Goal: Task Accomplishment & Management: Use online tool/utility

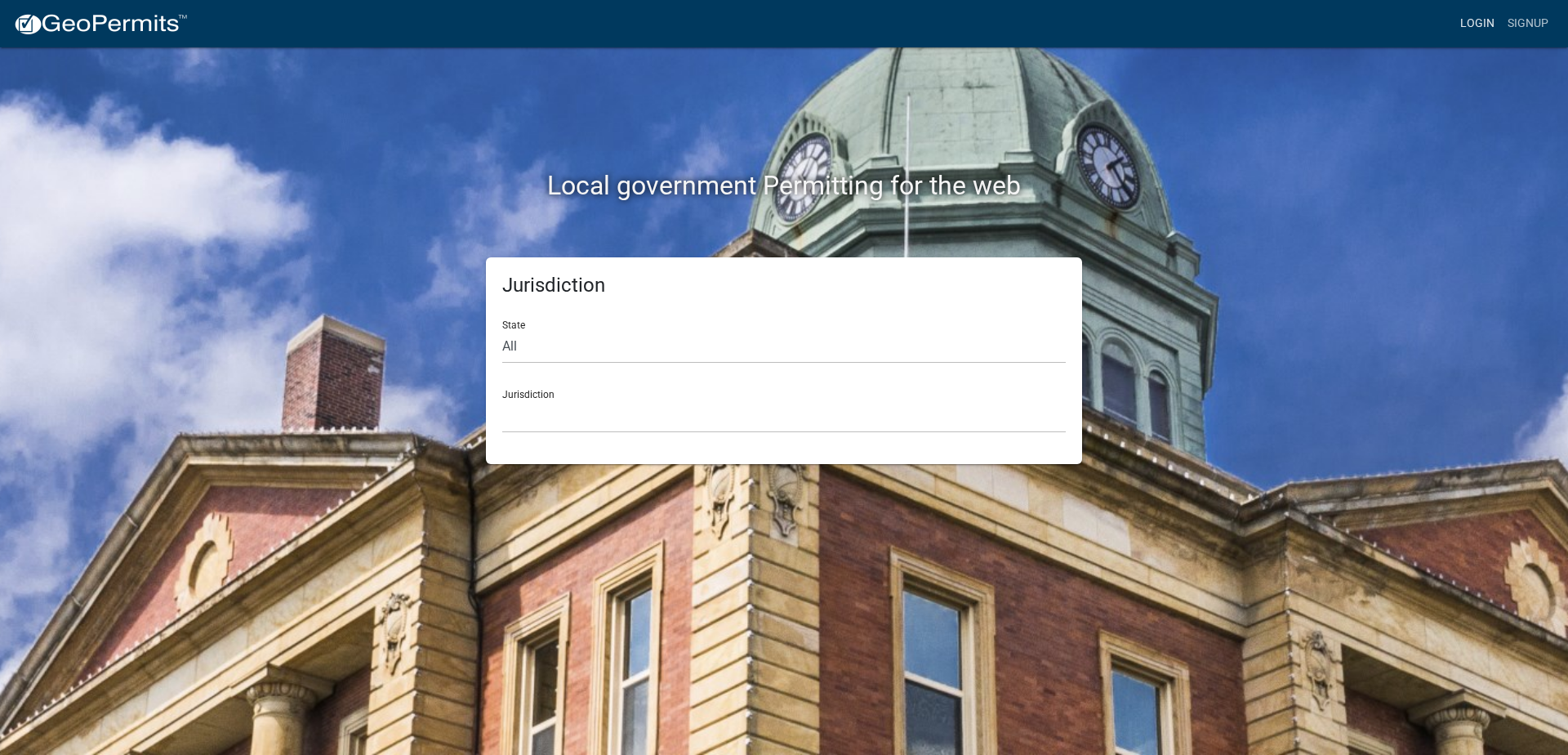
click at [1466, 27] on link "Login" at bounding box center [1477, 24] width 47 height 31
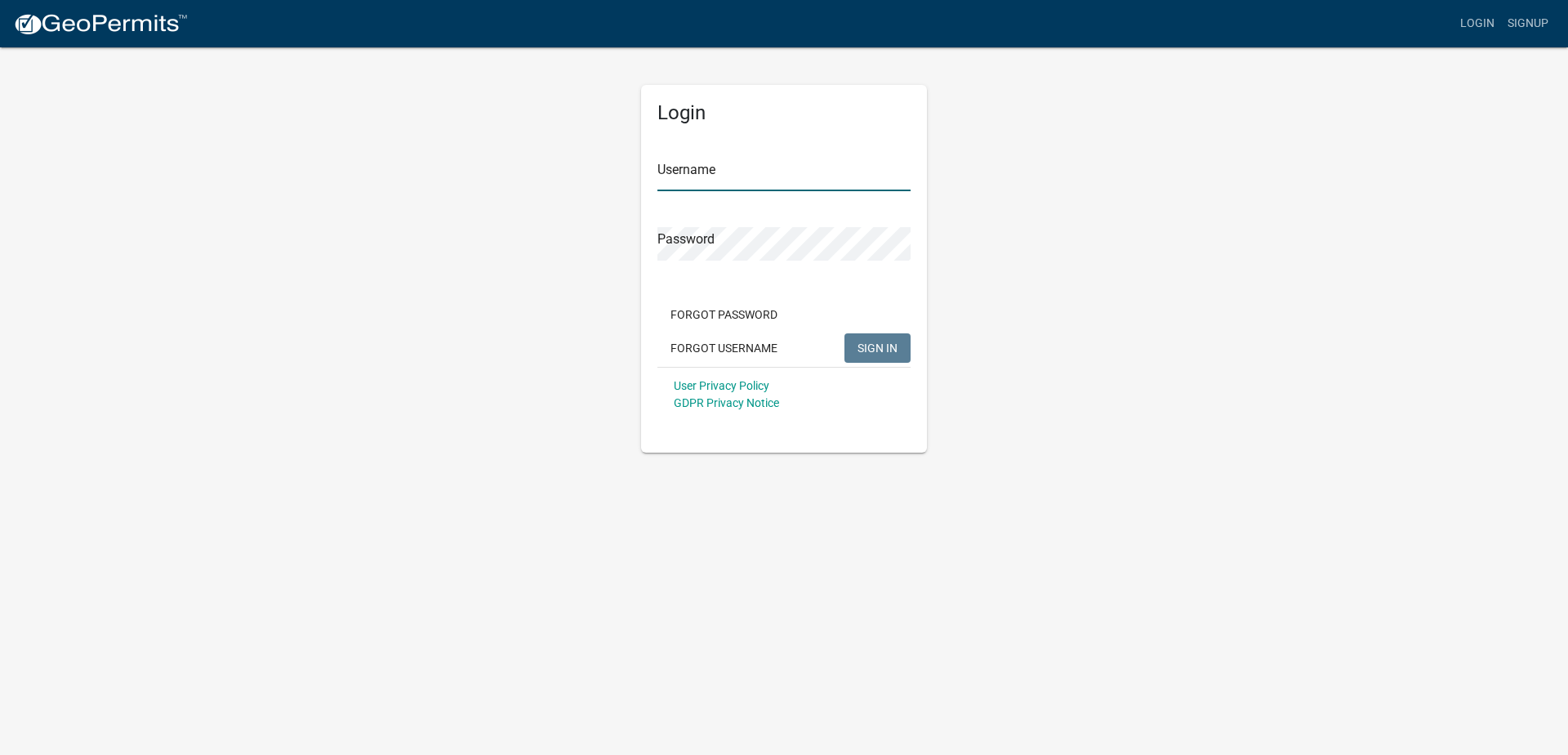
type input "devans"
drag, startPoint x: 783, startPoint y: 187, endPoint x: 595, endPoint y: 190, distance: 188.0
click at [595, 190] on div "Login Username devans Password Forgot Password Forgot Username SIGN IN User Pri…" at bounding box center [784, 249] width 931 height 407
click at [1271, 160] on app-login-view "more_horiz Login Signup Login Username devans Password Forgot Password Forgot U…" at bounding box center [784, 226] width 1568 height 453
click at [871, 356] on button "SIGN IN" at bounding box center [877, 348] width 66 height 29
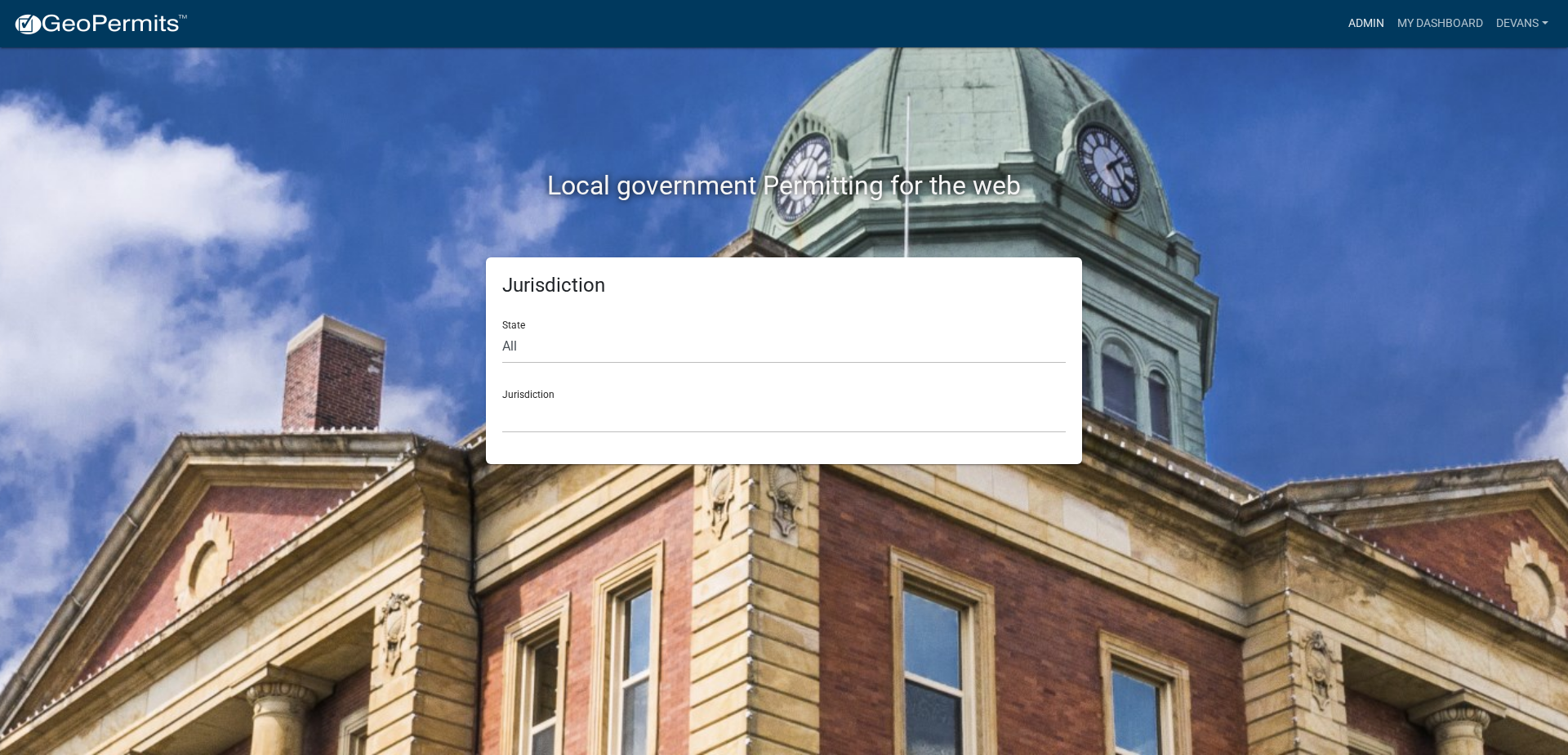
click at [1339, 27] on div "Admin My Dashboard devans Admin Account Contractor Profile Logout" at bounding box center [877, 24] width 1354 height 31
click at [605, 361] on select "All [US_STATE] [US_STATE] [US_STATE] [US_STATE] [US_STATE] [US_STATE] [US_STATE…" at bounding box center [784, 346] width 563 height 33
select select "[US_STATE]"
click at [502, 330] on select "All [US_STATE] [US_STATE] [US_STATE] [US_STATE] [US_STATE] [US_STATE] [US_STATE…" at bounding box center [784, 346] width 563 height 33
click at [519, 405] on select "[GEOGRAPHIC_DATA], [US_STATE][PERSON_NAME][GEOGRAPHIC_DATA], [US_STATE][PERSON_…" at bounding box center [784, 416] width 563 height 33
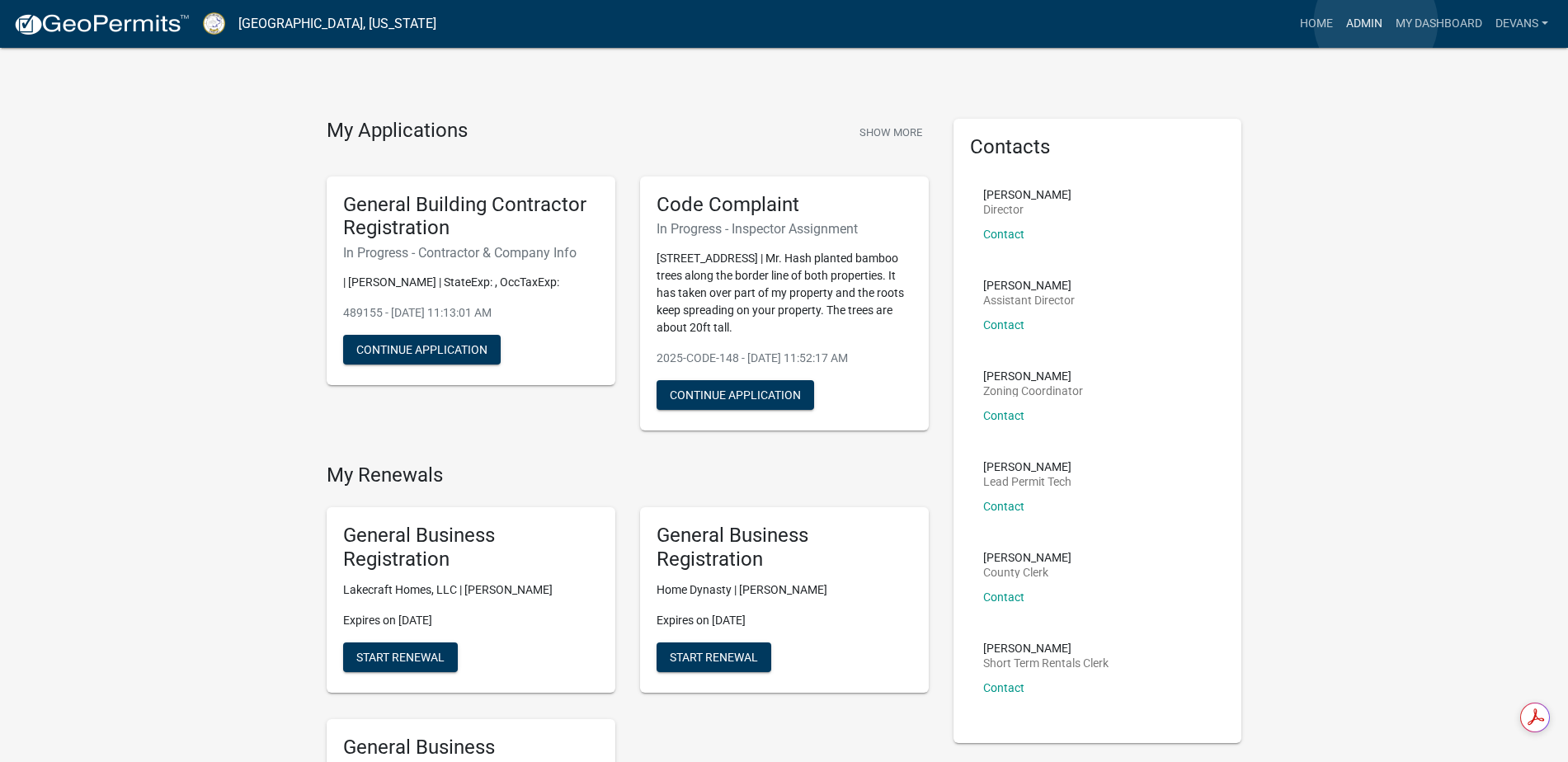
click at [1376, 22] on link "Admin" at bounding box center [1364, 24] width 49 height 31
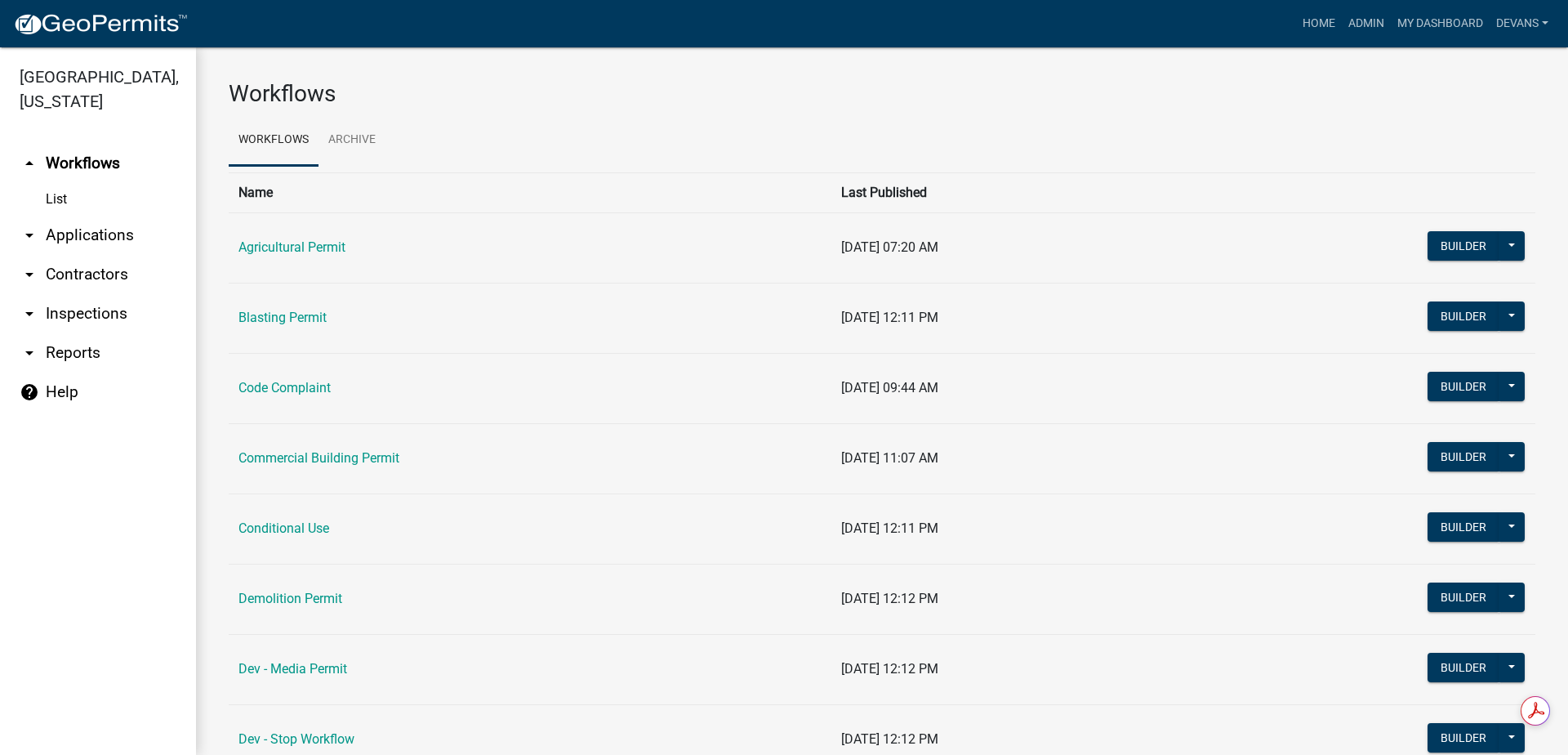
click at [44, 233] on link "arrow_drop_down Applications" at bounding box center [98, 236] width 196 height 39
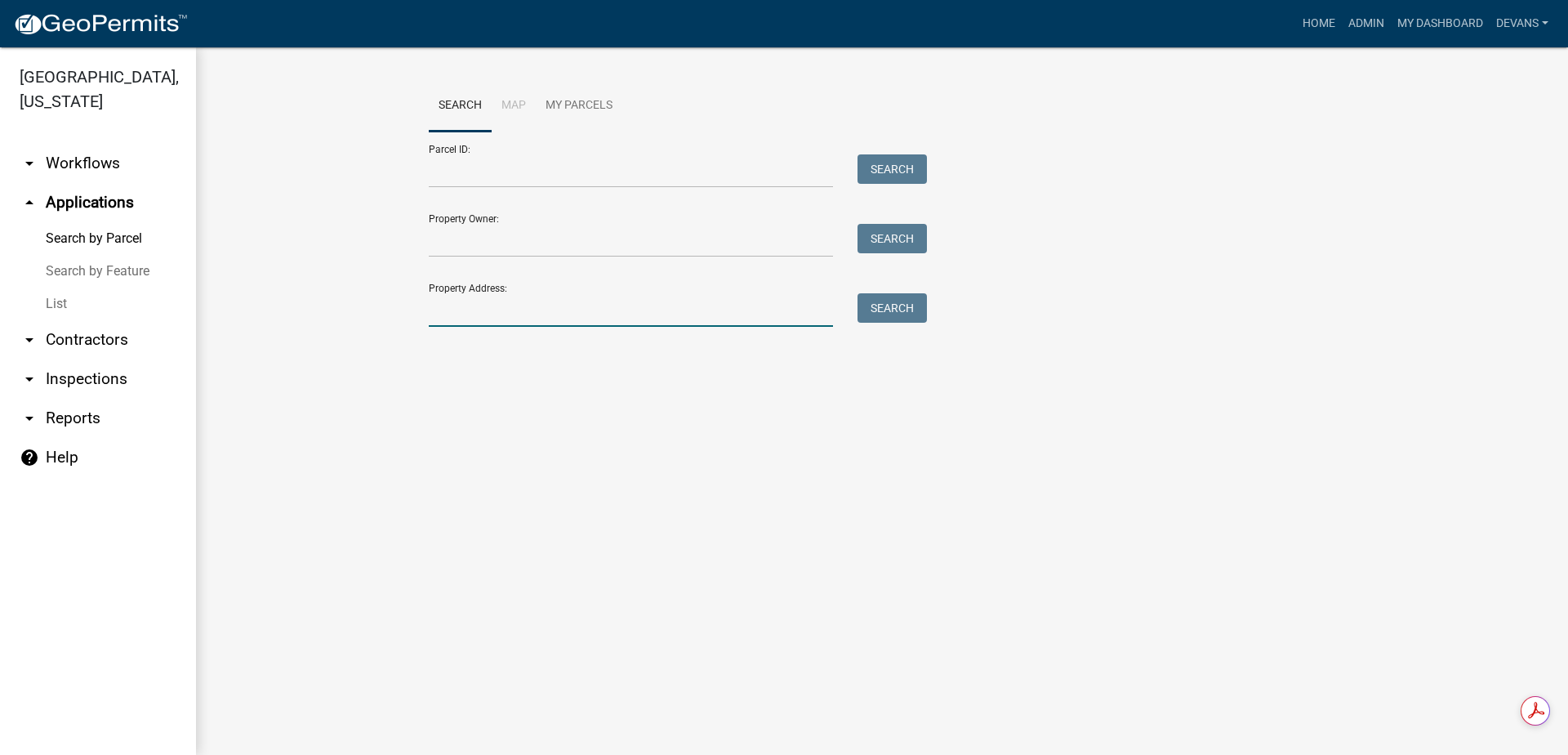
click at [463, 307] on input "Property Address:" at bounding box center [631, 309] width 405 height 33
type input "29d"
drag, startPoint x: 497, startPoint y: 301, endPoint x: 201, endPoint y: 274, distance: 297.2
click at [218, 274] on div "Search Map My Parcels Parcel ID: Search Property Owner: Search Property Address…" at bounding box center [882, 210] width 1372 height 327
click at [581, 240] on input "Property Owner:" at bounding box center [631, 240] width 405 height 33
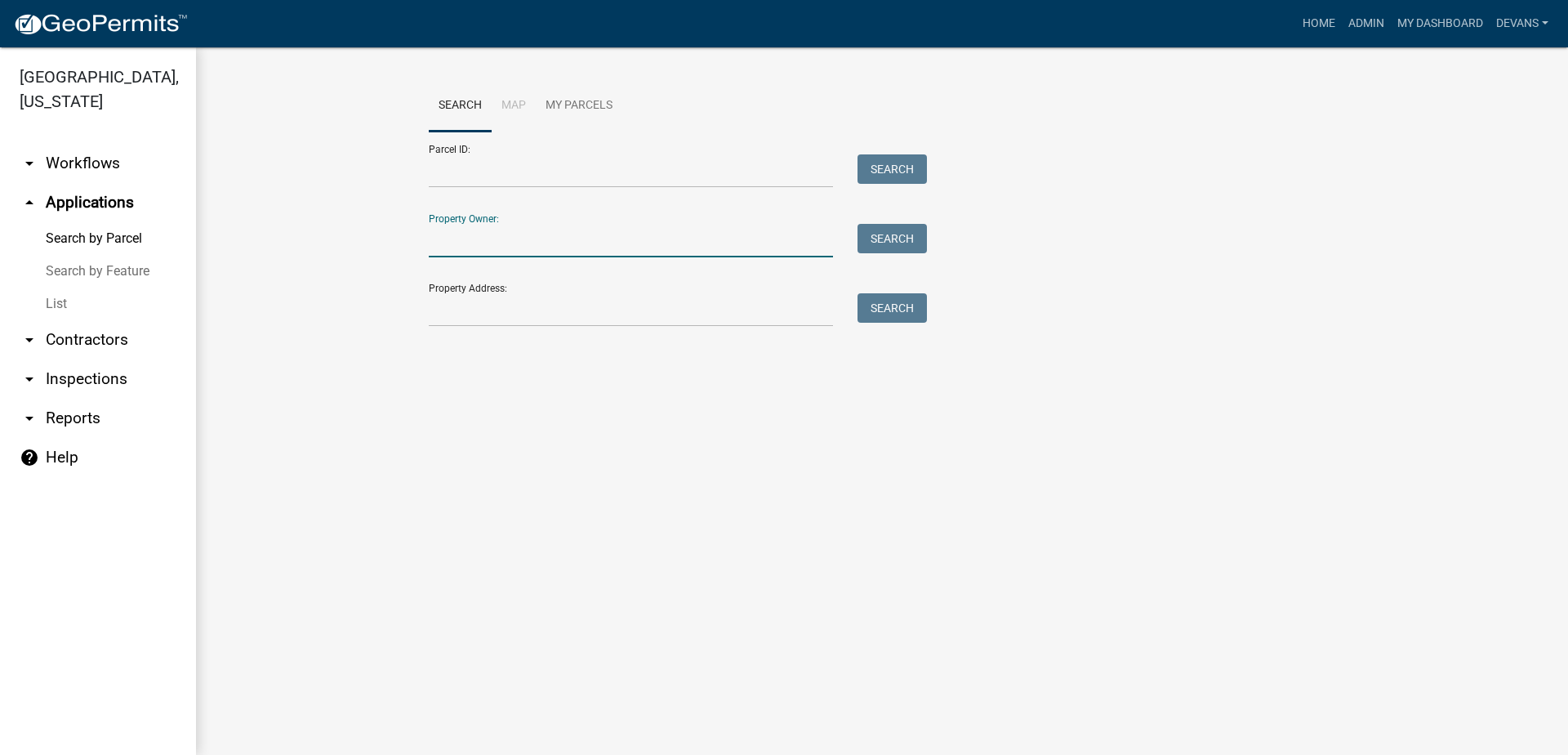
type input "j"
type input "mahaff"
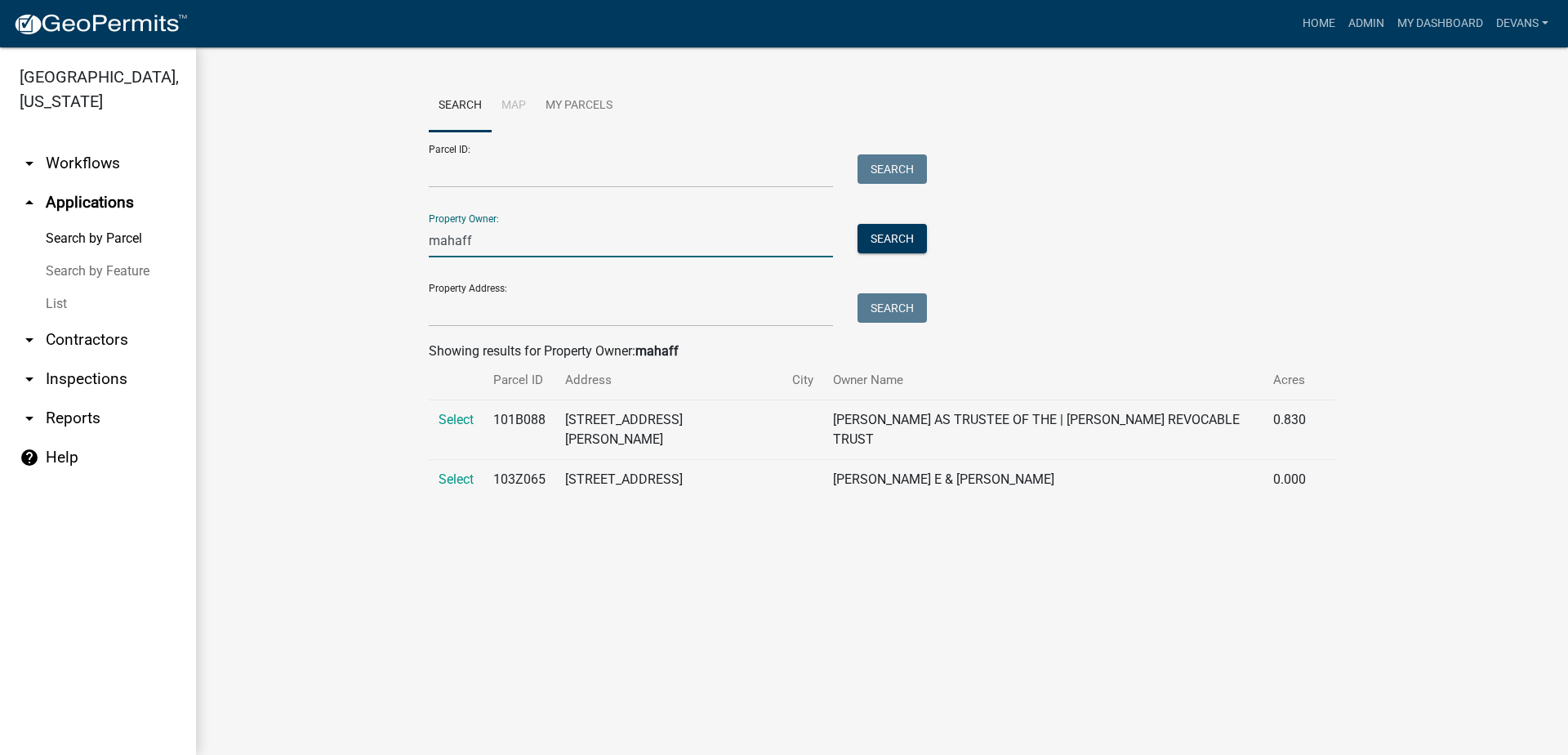
drag, startPoint x: 519, startPoint y: 243, endPoint x: 177, endPoint y: 238, distance: 342.0
click at [224, 243] on div "Search Map My Parcels Parcel ID: Search Property Owner: mahaff Search Property …" at bounding box center [882, 296] width 1372 height 498
type input "[PERSON_NAME]"
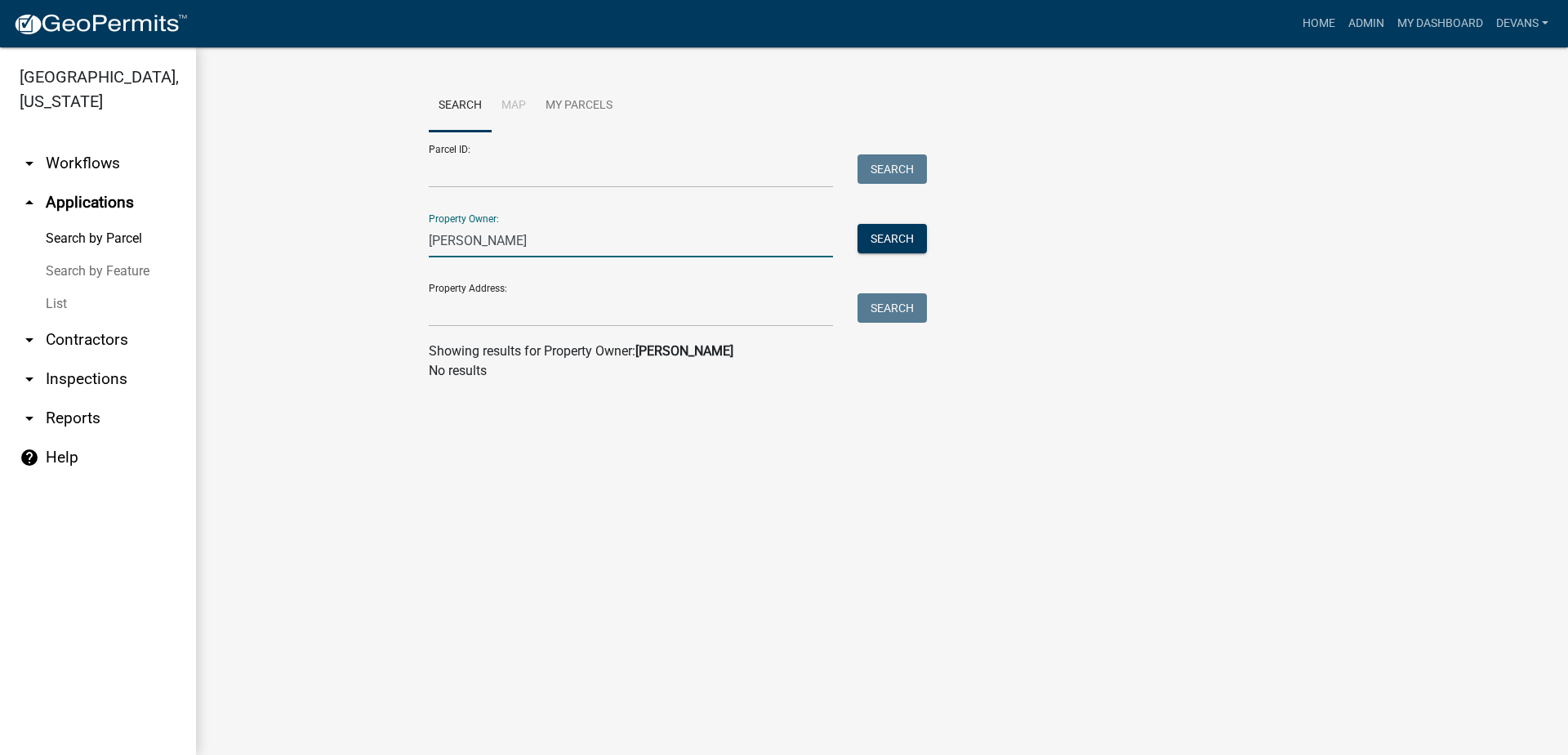
drag, startPoint x: 588, startPoint y: 238, endPoint x: 232, endPoint y: 226, distance: 356.2
click at [242, 226] on wm-workflow-application-search-view "Search Map My Parcels Parcel ID: Search Property Owner: [PERSON_NAME] Search Pr…" at bounding box center [882, 237] width 1307 height 313
type input "[PERSON_NAME]"
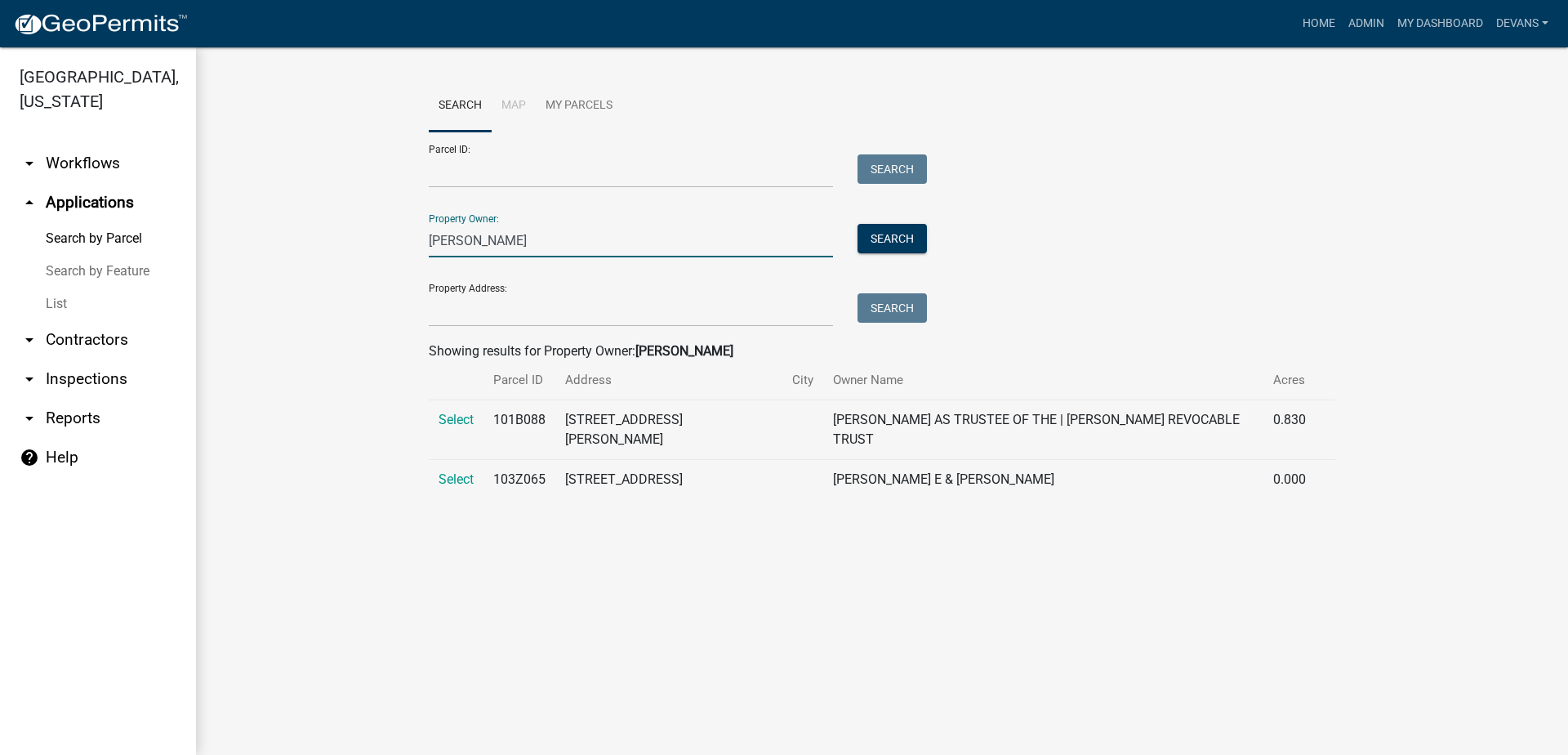
drag, startPoint x: 493, startPoint y: 249, endPoint x: 324, endPoint y: 248, distance: 169.0
click at [333, 249] on wm-workflow-application-search-view "Search Map My Parcels Parcel ID: Search Property Owner: [PERSON_NAME] Search Pr…" at bounding box center [882, 296] width 1307 height 432
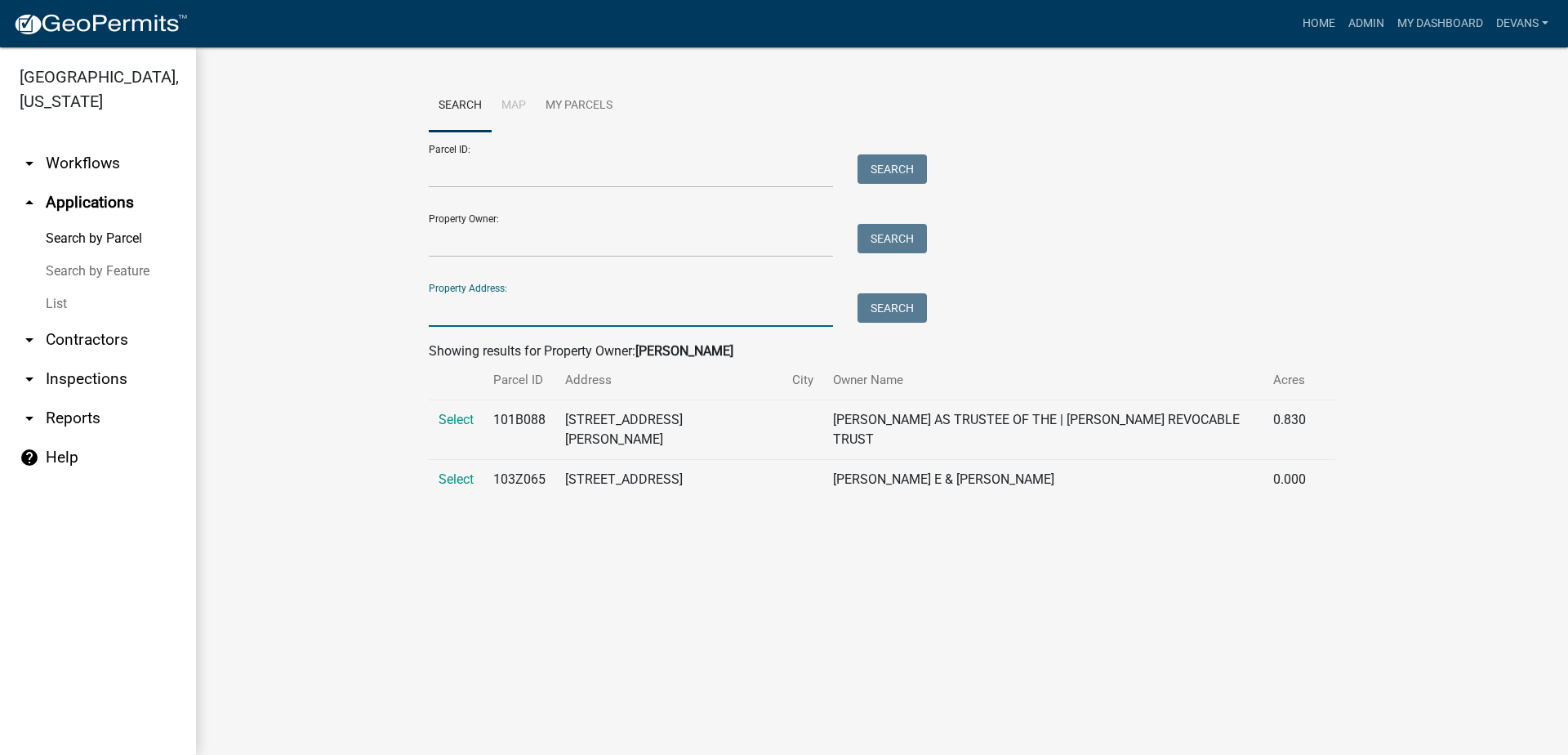
click at [491, 324] on input "Property Address:" at bounding box center [631, 309] width 405 height 33
type input "2"
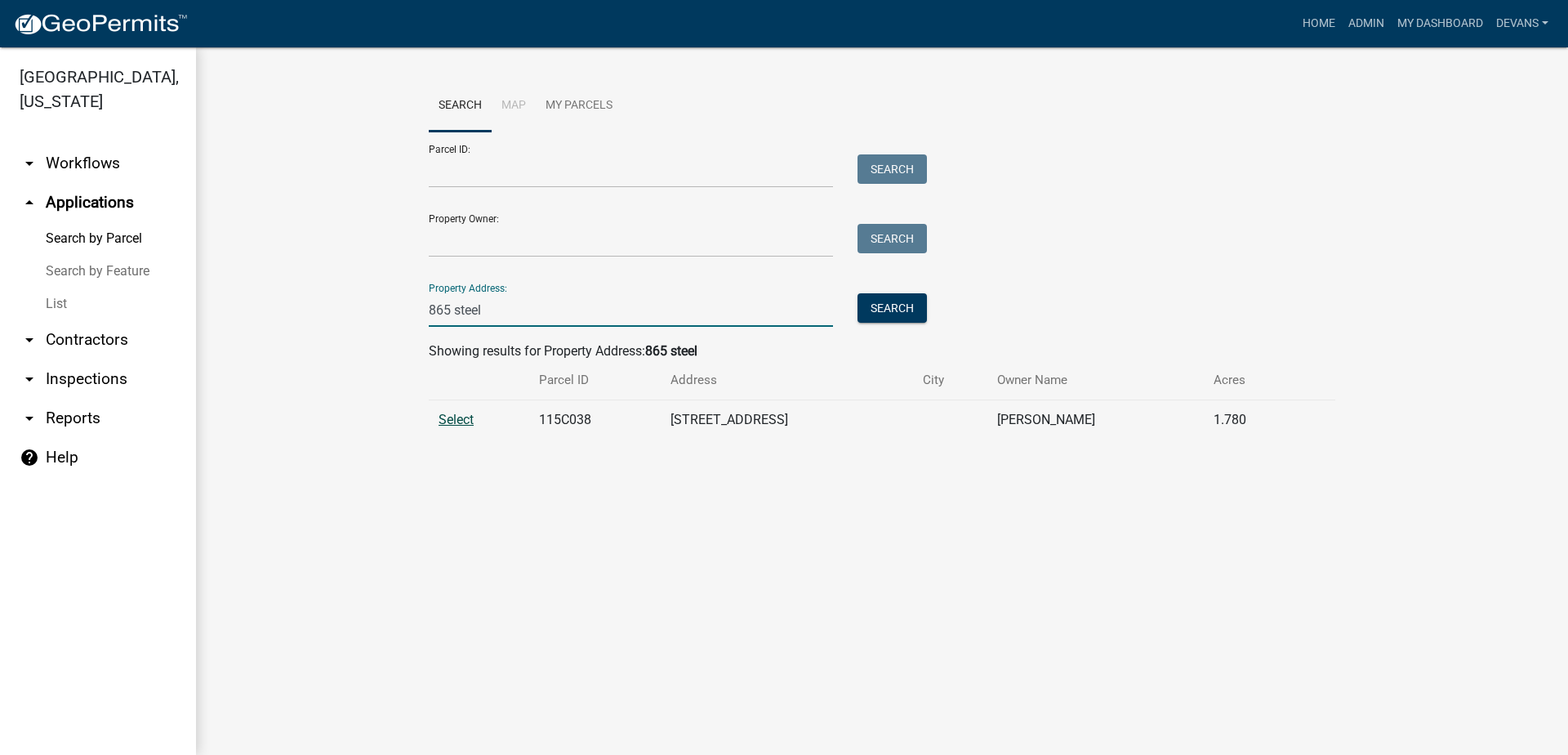
type input "865 steel"
click at [452, 415] on span "Select" at bounding box center [456, 419] width 35 height 15
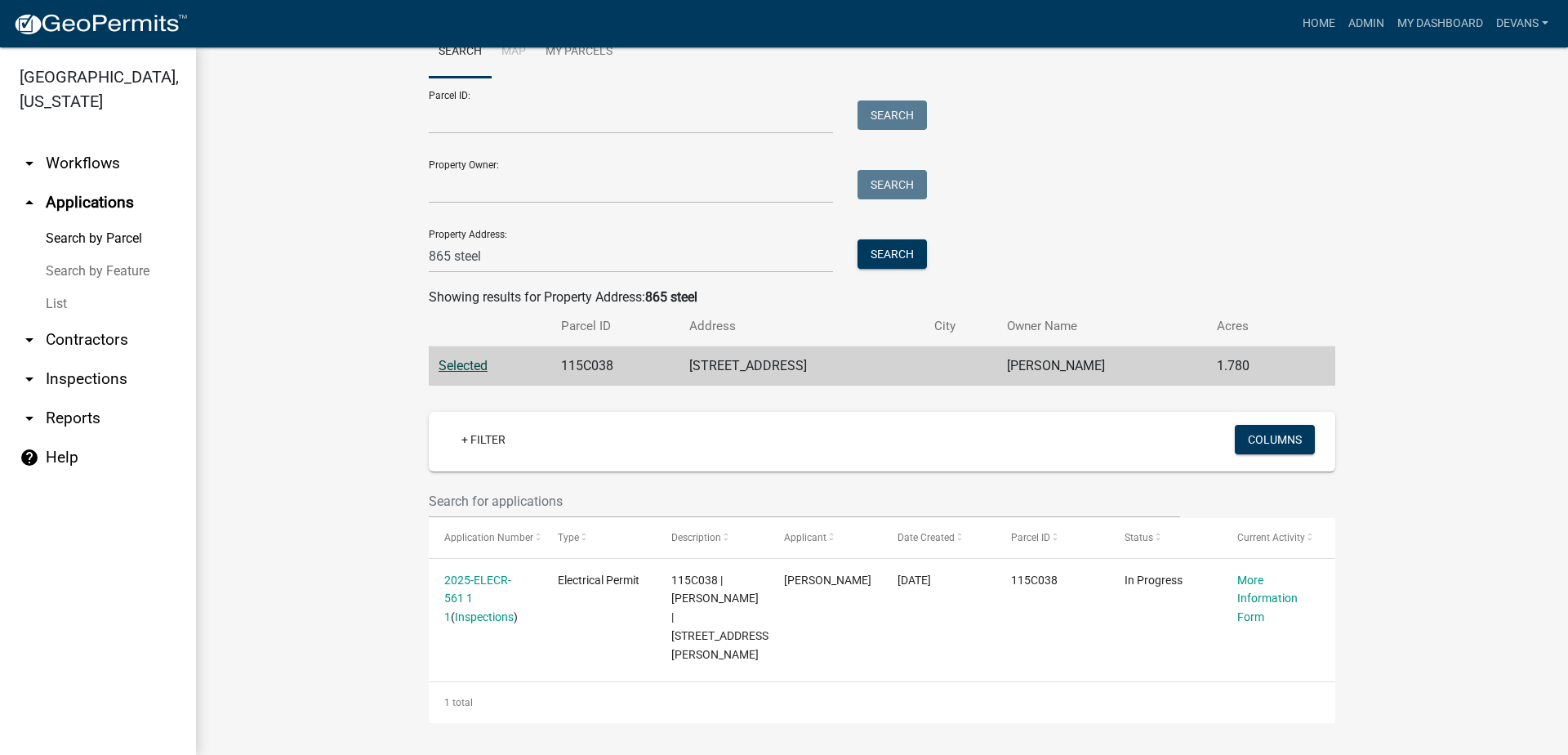
scroll to position [73, 0]
